Goal: Task Accomplishment & Management: Use online tool/utility

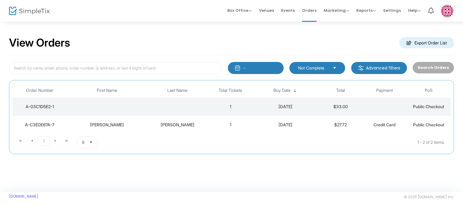
click at [323, 71] on span "Not Complete" at bounding box center [313, 68] width 30 height 6
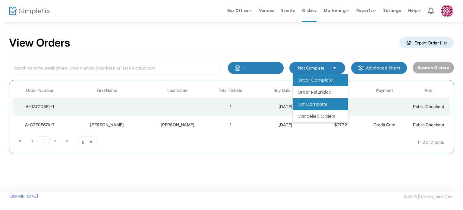
click at [321, 78] on span "Order Complete" at bounding box center [315, 80] width 35 height 6
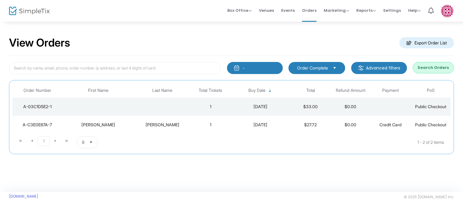
click at [319, 67] on span "Order Complete" at bounding box center [312, 68] width 31 height 6
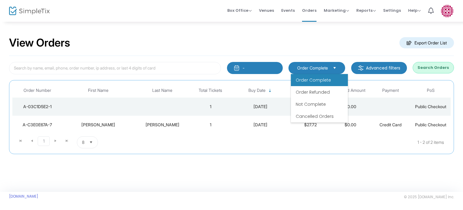
click at [213, 106] on td "1" at bounding box center [211, 106] width 40 height 18
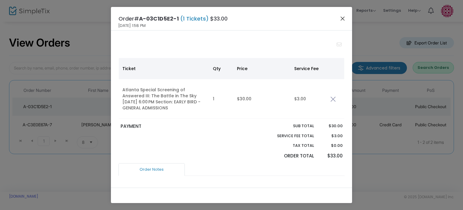
click at [341, 20] on button "Close" at bounding box center [343, 18] width 8 height 8
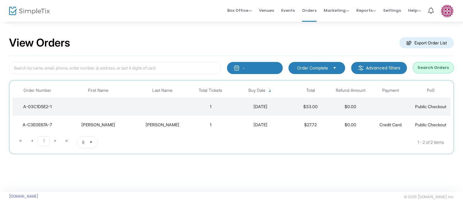
click at [233, 107] on div "[DATE]" at bounding box center [260, 106] width 57 height 6
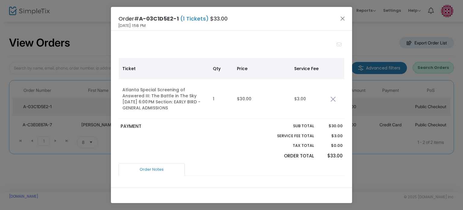
click at [192, 20] on span "(1 Tickets)" at bounding box center [194, 19] width 31 height 8
click at [338, 21] on div "Order# A-03C1D5E2-1 (1 Tickets) $33.00 [DATE] 1:58 PM" at bounding box center [231, 19] width 241 height 24
click at [341, 21] on button "Close" at bounding box center [343, 18] width 8 height 8
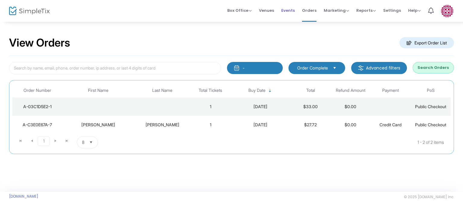
click at [285, 11] on span "Events" at bounding box center [288, 10] width 14 height 15
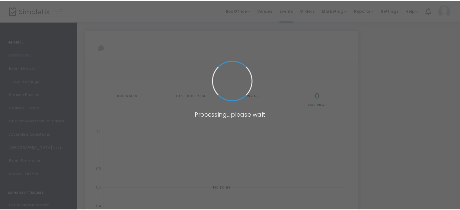
scroll to position [11, 0]
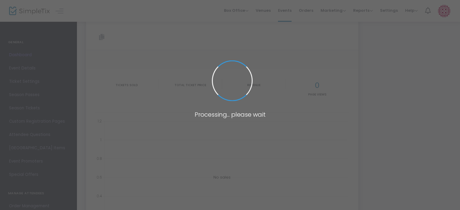
type input "https://www.simpletix.com/e/atlanta-special-screening-of-answered-iii-tickets-2…"
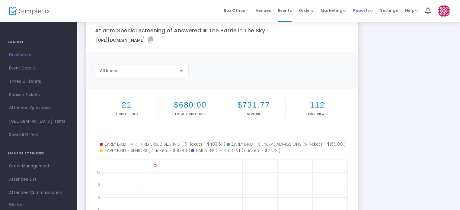
click at [361, 7] on span "Reports Analytics Sales Reports Download" at bounding box center [363, 10] width 20 height 15
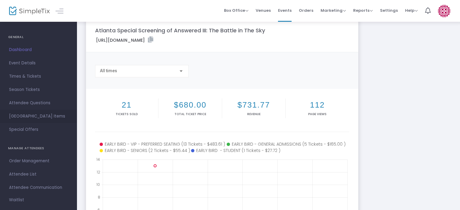
click at [49, 112] on span "Suggested Square Items" at bounding box center [38, 116] width 59 height 8
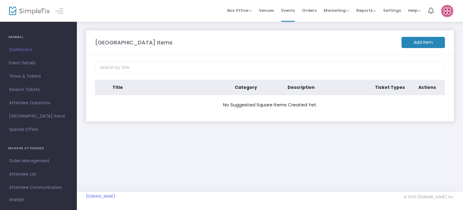
click at [444, 40] on m-button "Add Item" at bounding box center [423, 42] width 43 height 11
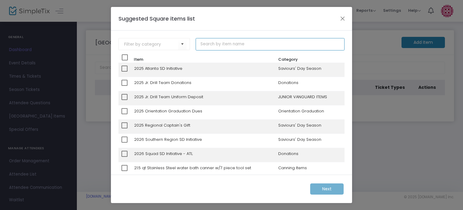
click at [290, 42] on input at bounding box center [270, 44] width 149 height 12
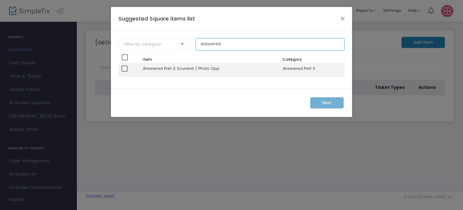
type input "answered"
click at [125, 68] on span at bounding box center [125, 68] width 6 height 6
click at [125, 71] on input "checkbox" at bounding box center [124, 71] width 0 height 0
checkbox input "true"
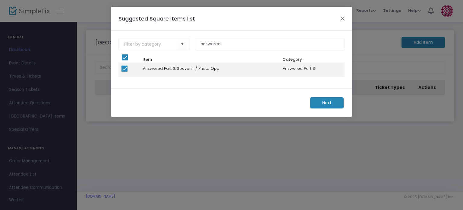
click at [327, 101] on span "Next" at bounding box center [326, 103] width 9 height 6
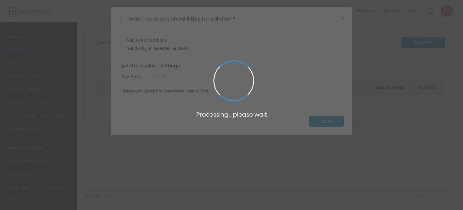
radio input "true"
type input "0.000"
type input "10"
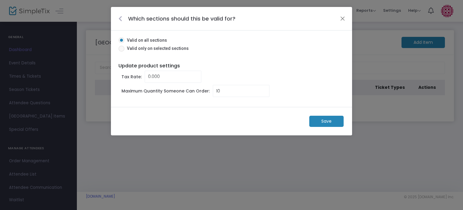
click at [318, 122] on m-button "Save" at bounding box center [326, 120] width 34 height 11
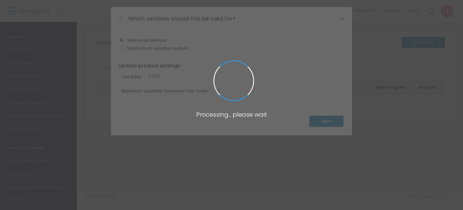
radio input "false"
type input "1"
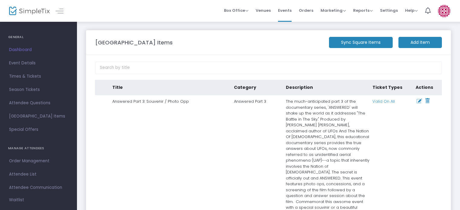
click at [361, 45] on m-button "Sync Square Items" at bounding box center [361, 42] width 64 height 11
